Goal: Find specific page/section

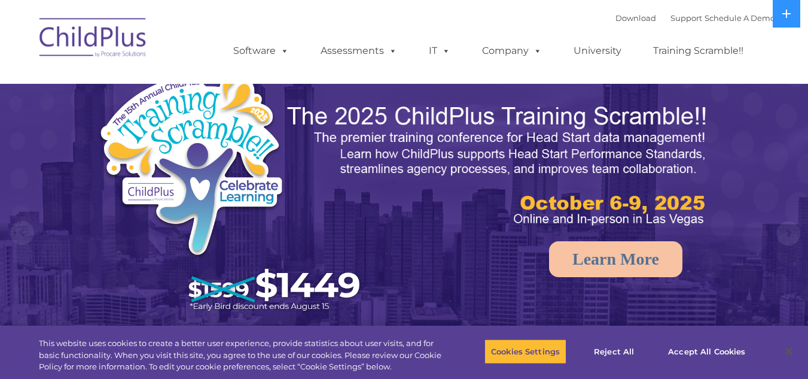
select select "MEDIUM"
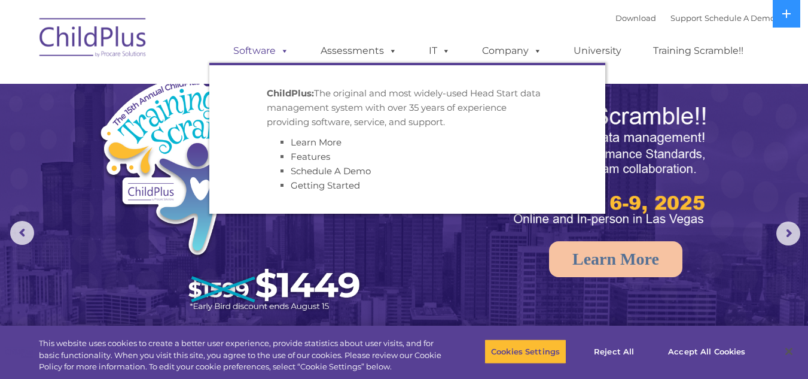
click at [284, 54] on span at bounding box center [282, 50] width 13 height 11
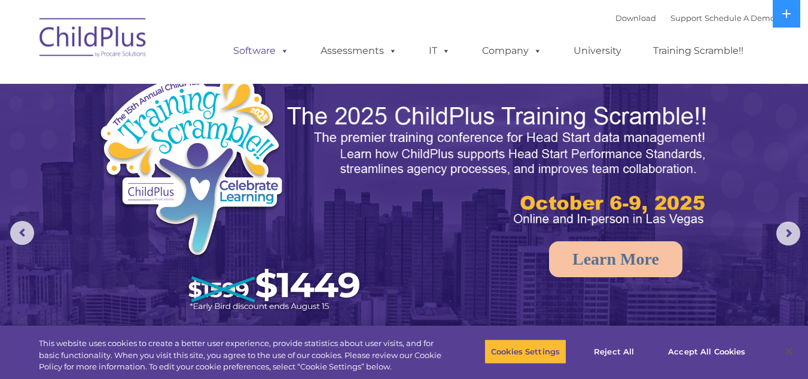
click at [268, 49] on link "Software" at bounding box center [261, 51] width 80 height 24
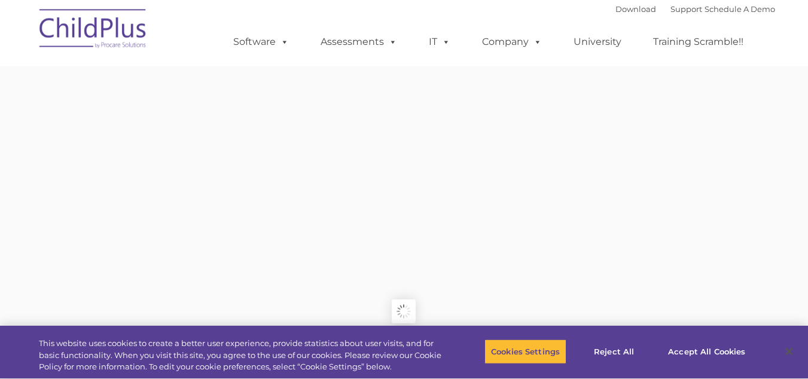
type input ""
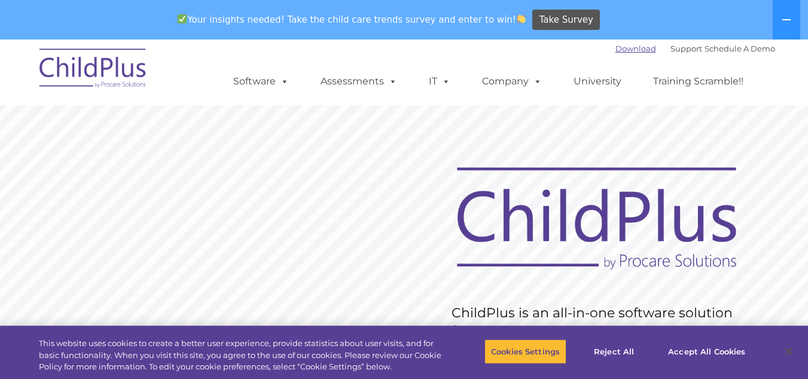
click at [626, 51] on link "Download" at bounding box center [636, 49] width 41 height 10
